Goal: Transaction & Acquisition: Purchase product/service

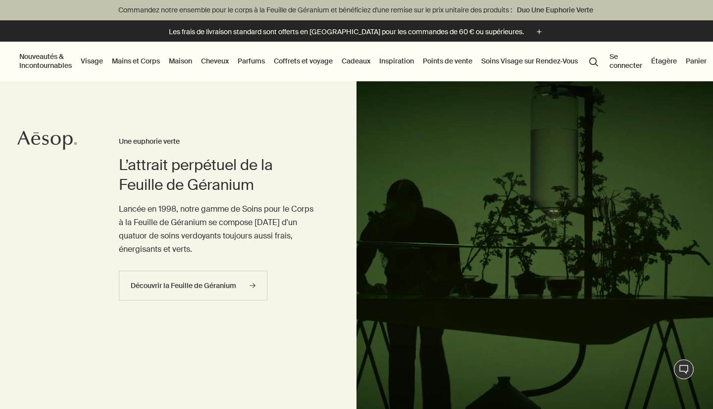
click at [97, 64] on link "Visage" at bounding box center [92, 60] width 26 height 13
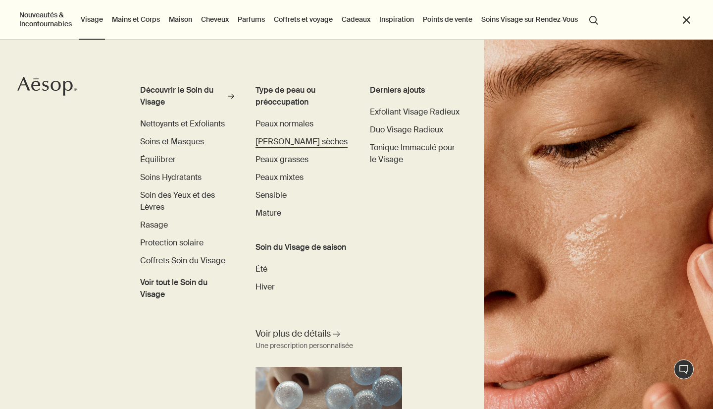
click at [293, 137] on span "[PERSON_NAME] sèches" at bounding box center [302, 141] width 92 height 10
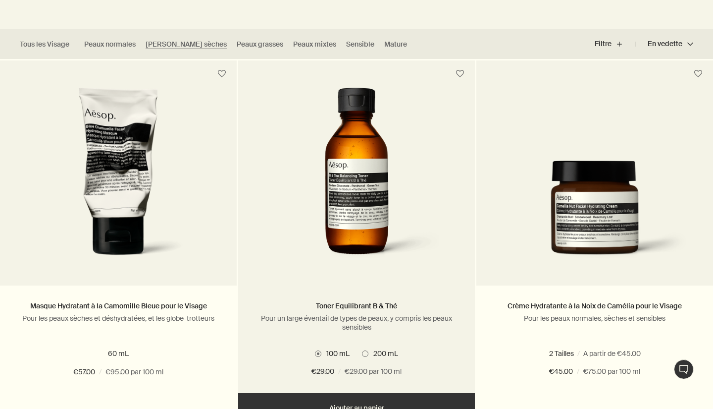
scroll to position [278, 0]
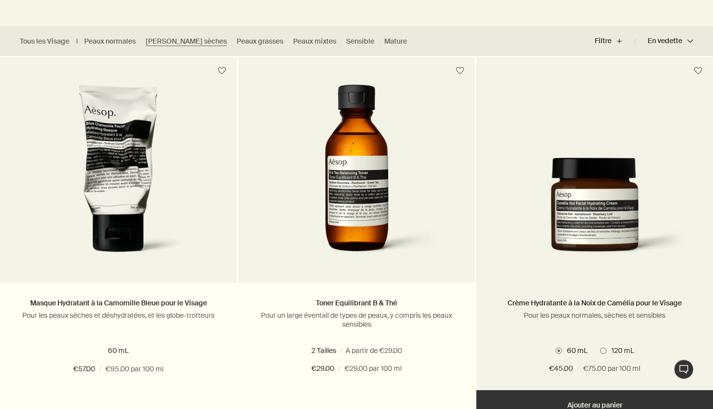
click at [602, 352] on span at bounding box center [603, 350] width 6 height 6
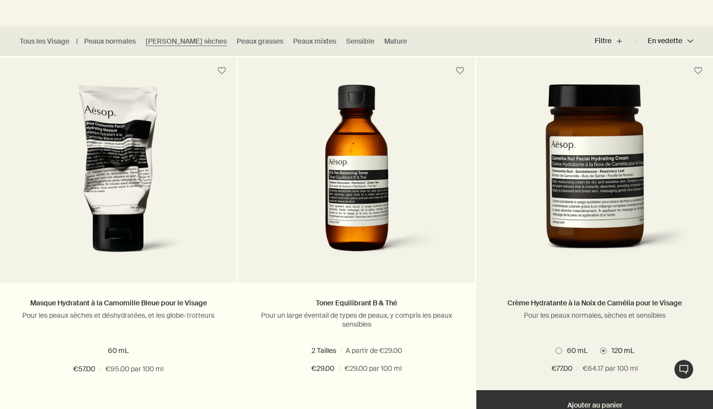
click at [564, 350] on span "60 mL" at bounding box center [575, 350] width 26 height 9
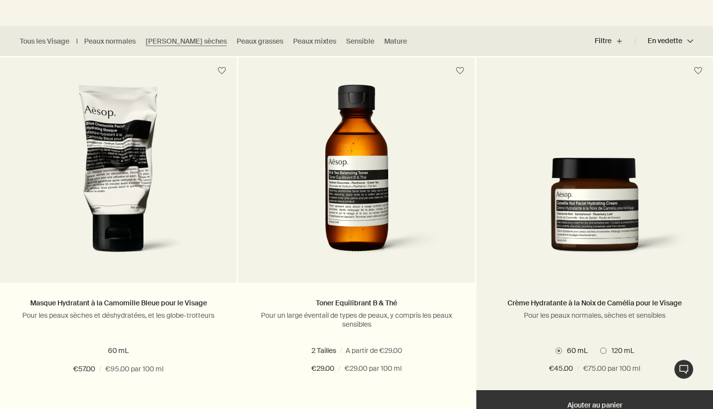
click at [605, 349] on span at bounding box center [603, 350] width 6 height 6
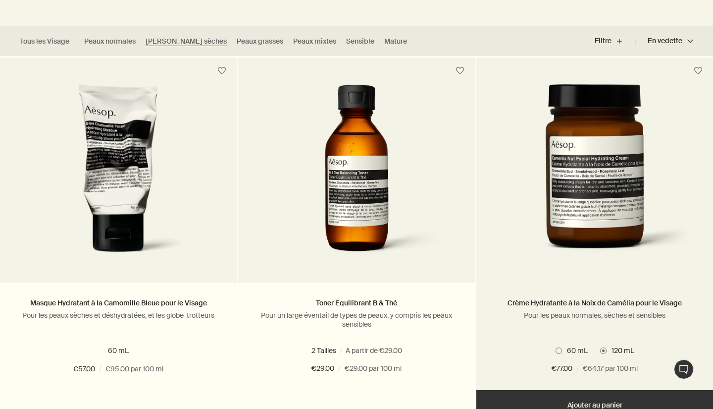
click at [569, 349] on span "60 mL" at bounding box center [575, 350] width 26 height 9
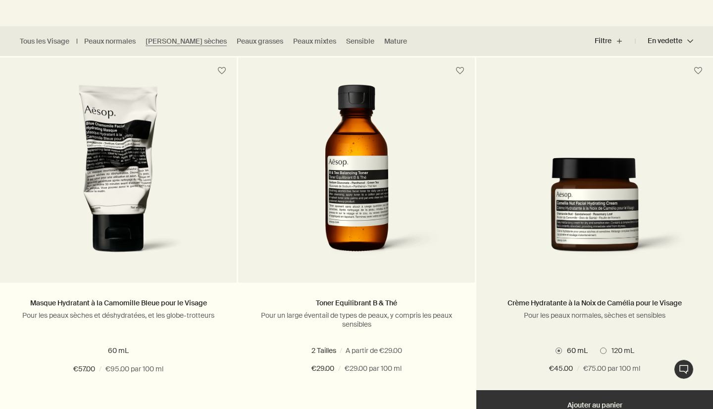
click at [602, 348] on span at bounding box center [603, 350] width 6 height 6
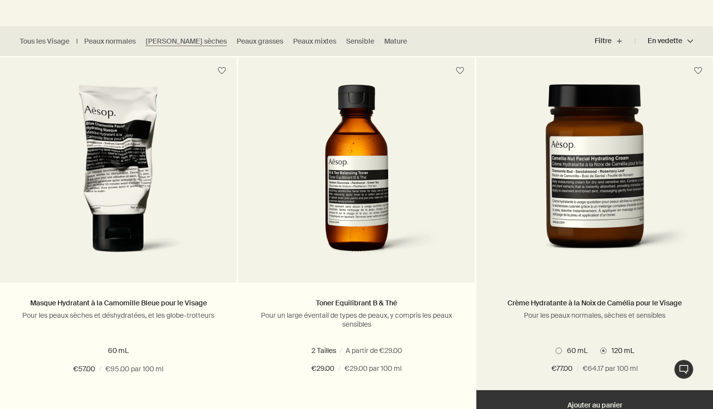
click at [575, 349] on span "60 mL" at bounding box center [575, 350] width 26 height 9
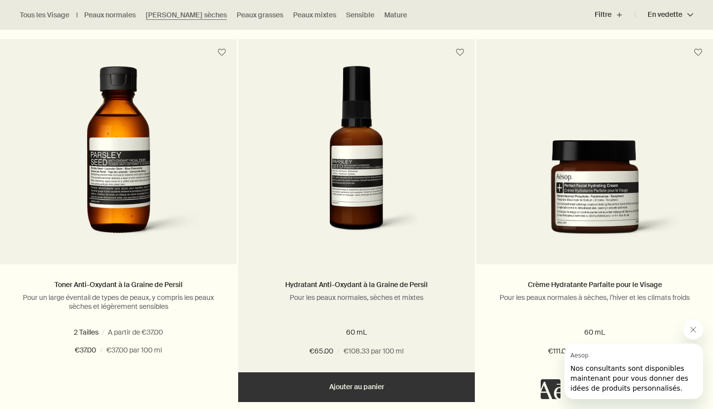
scroll to position [1389, 0]
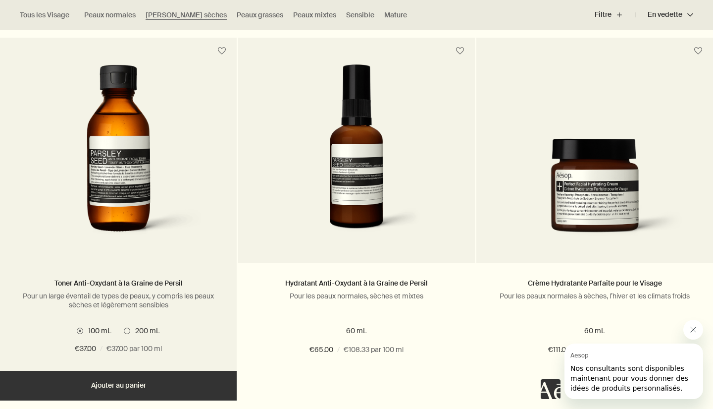
click at [129, 331] on label "200 mL" at bounding box center [142, 330] width 36 height 9
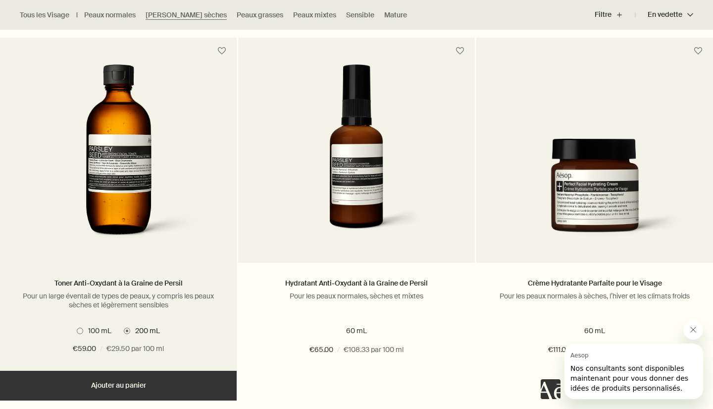
click at [82, 328] on span at bounding box center [80, 330] width 6 height 6
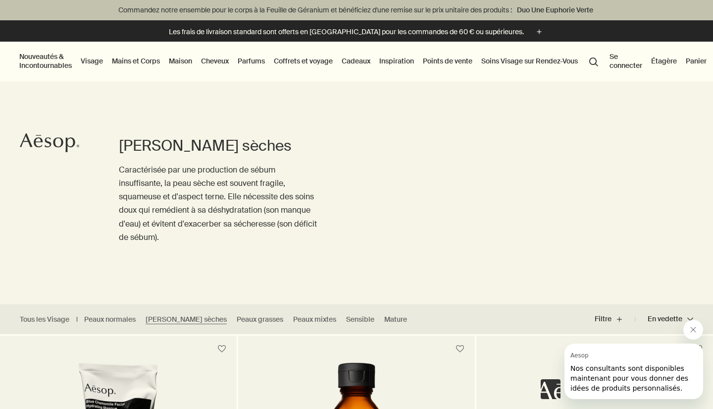
scroll to position [0, 0]
